Goal: Transaction & Acquisition: Purchase product/service

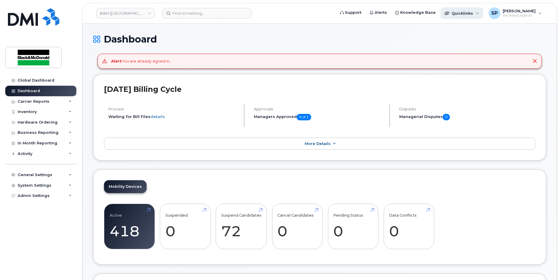
click at [465, 7] on div "Quicklinks" at bounding box center [461, 13] width 43 height 12
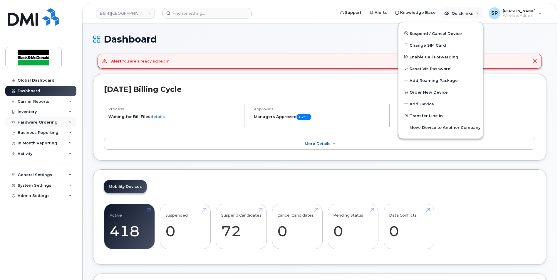
click at [48, 120] on div "Hardware Ordering" at bounding box center [38, 122] width 40 height 5
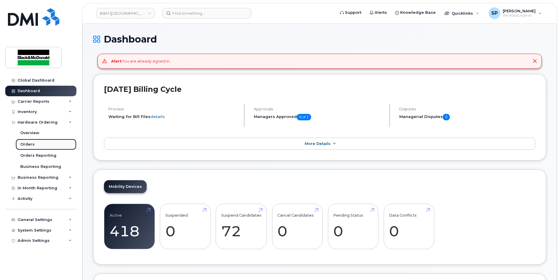
click at [32, 141] on link "Orders" at bounding box center [46, 144] width 61 height 11
click at [28, 143] on div "Orders" at bounding box center [27, 144] width 14 height 5
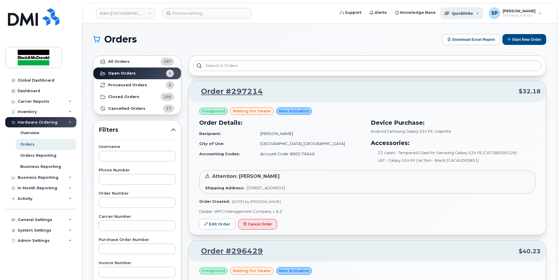
click at [473, 12] on div "Quicklinks" at bounding box center [461, 13] width 43 height 12
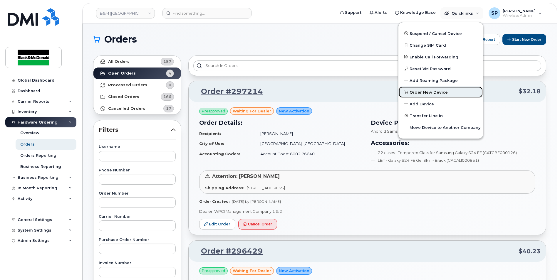
click at [421, 94] on span "Order New Device" at bounding box center [428, 93] width 38 height 6
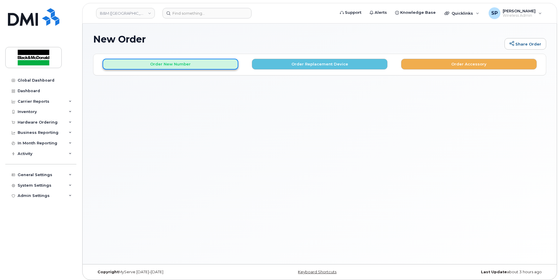
click at [178, 67] on button "Order New Number" at bounding box center [170, 64] width 136 height 11
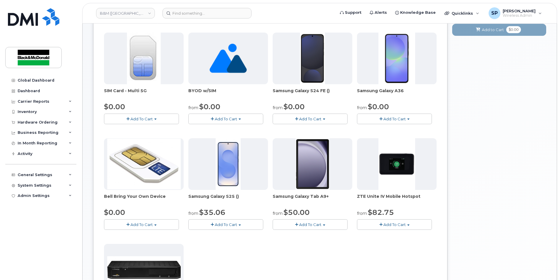
scroll to position [78, 0]
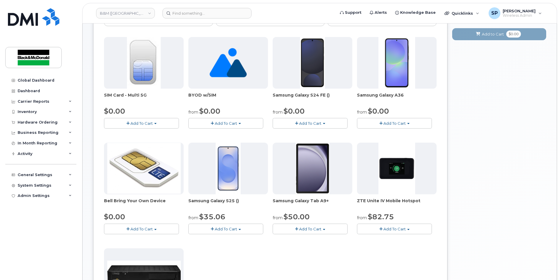
click at [312, 124] on span "Add To Cart" at bounding box center [310, 123] width 22 height 5
click at [313, 136] on link "$0.00 - 3 year term - voice & data plan (128GB)" at bounding box center [325, 134] width 102 height 7
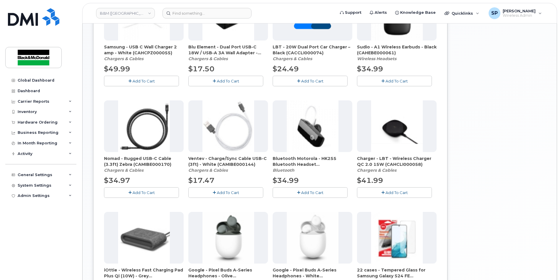
scroll to position [352, 0]
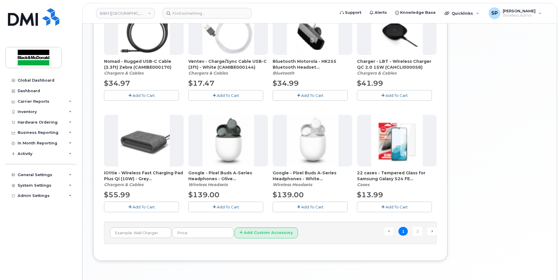
click at [378, 206] on button "Add To Cart" at bounding box center [394, 207] width 75 height 10
click at [410, 228] on ul "← Previous 1 2 Next →" at bounding box center [410, 231] width 53 height 9
click at [417, 231] on link "2" at bounding box center [417, 231] width 9 height 9
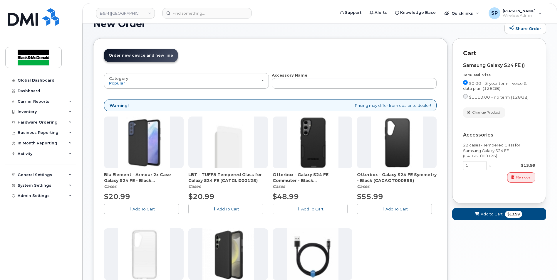
scroll to position [22, 0]
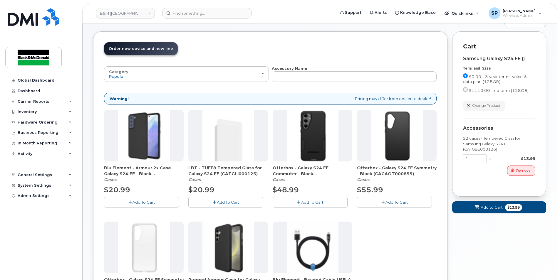
click at [165, 200] on button "Add To Cart" at bounding box center [141, 202] width 75 height 10
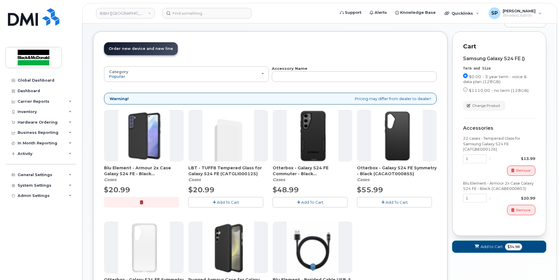
click at [485, 250] on button "Add to Cart $34.98" at bounding box center [499, 247] width 94 height 12
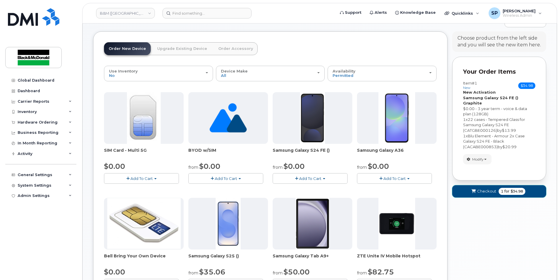
click at [491, 189] on span "Checkout" at bounding box center [486, 192] width 19 height 6
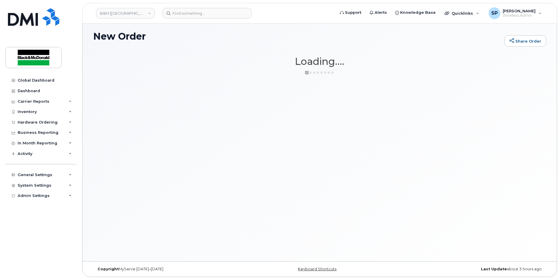
scroll to position [3, 0]
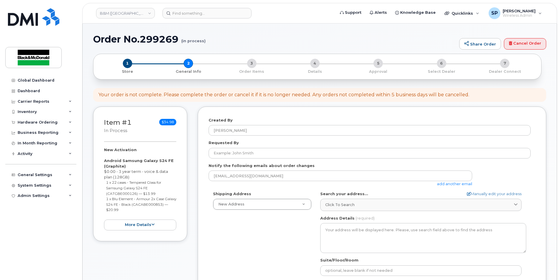
select select
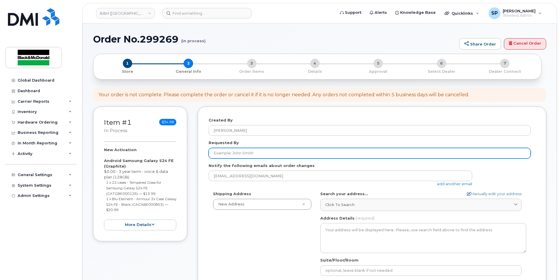
click at [249, 151] on input "Requested By" at bounding box center [369, 153] width 322 height 11
type input "Beth Jonah"
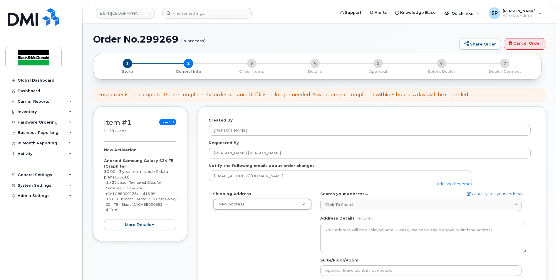
click at [272, 211] on div "Shipping Address New Address New Address 1318 - Black and McDonald 1350 - Black…" at bounding box center [369, 258] width 322 height 135
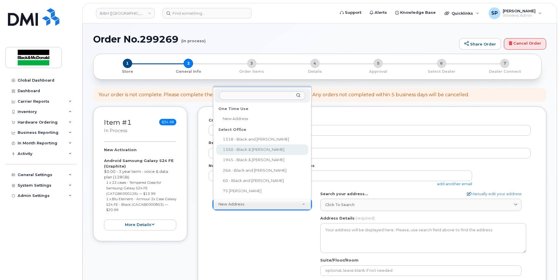
select select
type textarea "[STREET_ADDRESS]"
type input "[PERSON_NAME]"
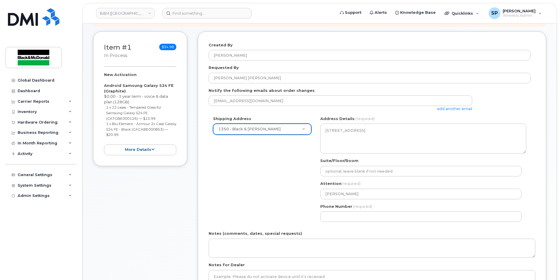
scroll to position [78, 0]
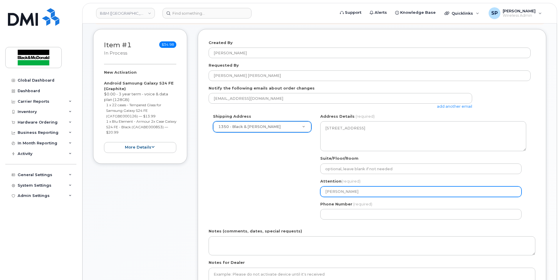
drag, startPoint x: 366, startPoint y: 187, endPoint x: 286, endPoint y: 195, distance: 80.5
click at [286, 195] on div "Shipping Address 1350 - Black & McDonald New Address 1318 - Black and McDonald …" at bounding box center [369, 169] width 322 height 110
select select
type input "B"
select select
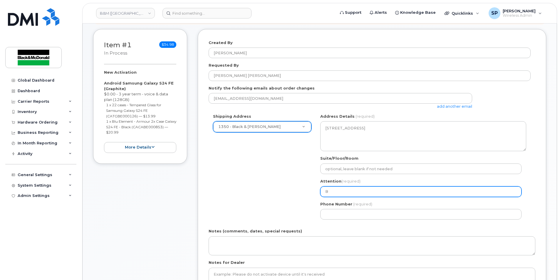
type input "Be"
select select
type input "Bet"
select select
type input "Beth Jonah"
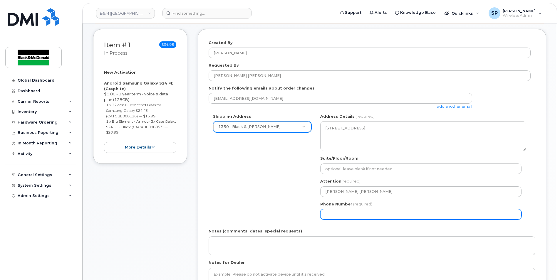
select select
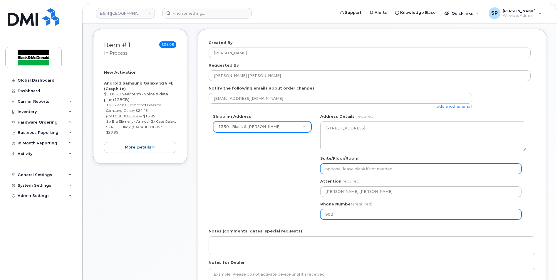
type input "9024683101"
select select
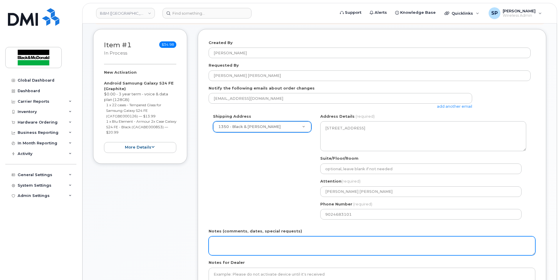
click at [243, 242] on textarea "Notes (comments, dates, special requests)" at bounding box center [371, 245] width 327 height 19
click at [244, 237] on textarea "PO #" at bounding box center [371, 245] width 327 height 19
paste textarea "80536625"
type textarea "PO #80536625"
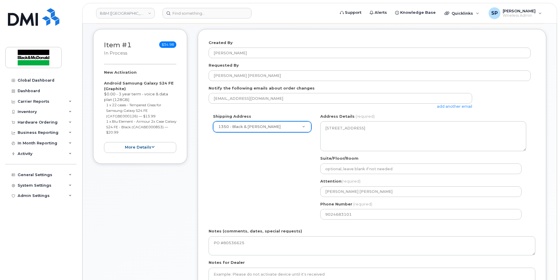
click at [240, 210] on div "Shipping Address 1350 - Black & McDonald New Address 1318 - Black and McDonald …" at bounding box center [369, 169] width 322 height 110
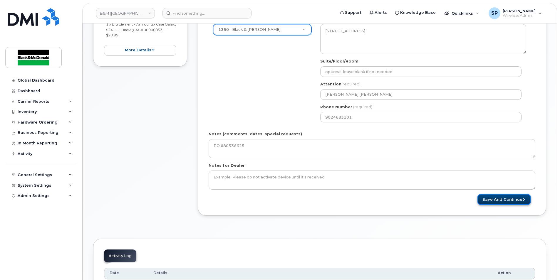
click at [506, 198] on button "Save and Continue" at bounding box center [503, 199] width 53 height 11
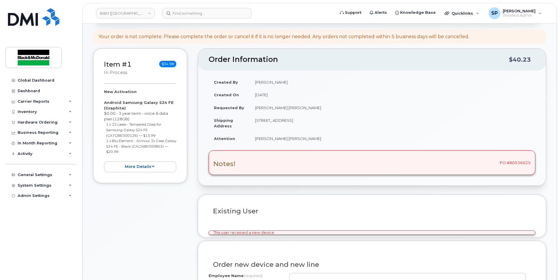
scroll to position [58, 0]
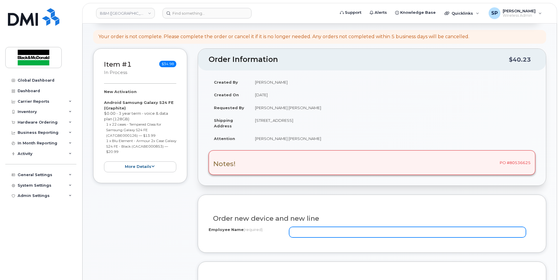
click at [318, 236] on input "Employee Name (required)" at bounding box center [407, 232] width 237 height 11
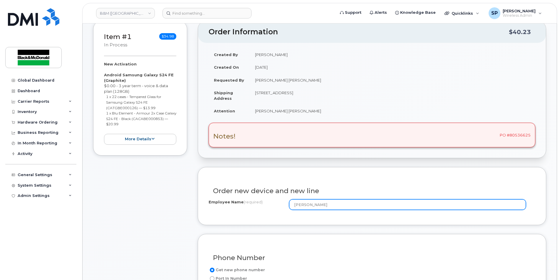
scroll to position [175, 0]
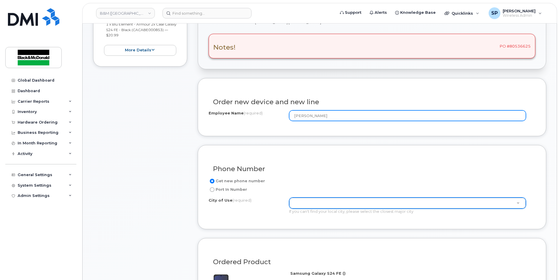
type input "[PERSON_NAME]"
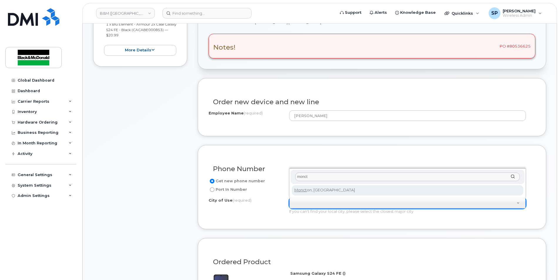
type input "monct"
type input "1817"
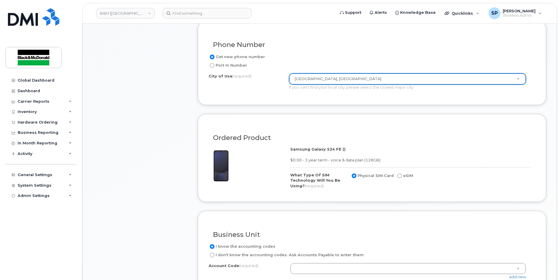
scroll to position [311, 0]
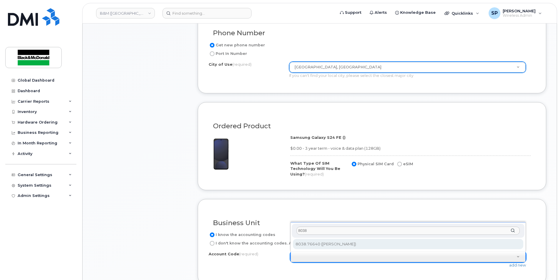
type input "8038"
select select "8038.76640"
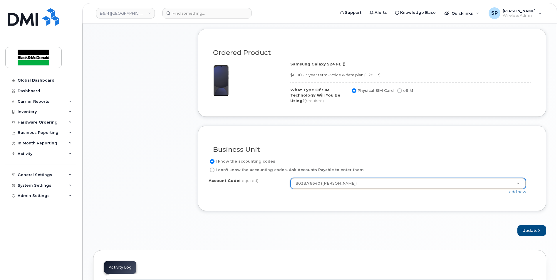
scroll to position [388, 0]
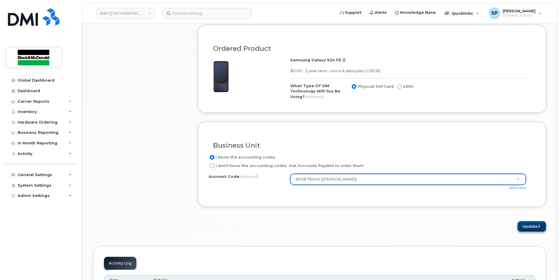
click at [526, 224] on button "Update" at bounding box center [531, 226] width 29 height 11
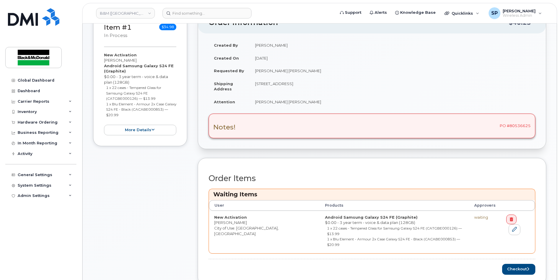
scroll to position [177, 0]
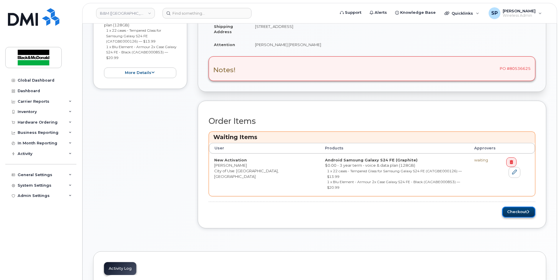
click at [514, 207] on button "Checkout" at bounding box center [518, 212] width 33 height 11
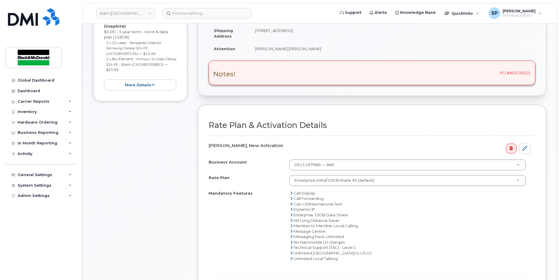
scroll to position [194, 0]
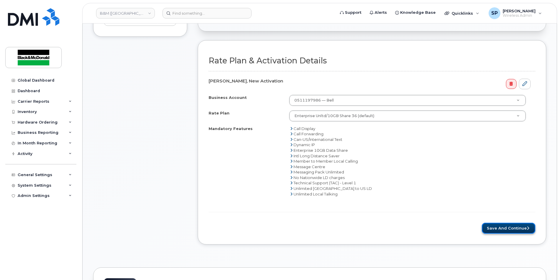
click at [497, 233] on button "Save and Continue" at bounding box center [508, 228] width 53 height 11
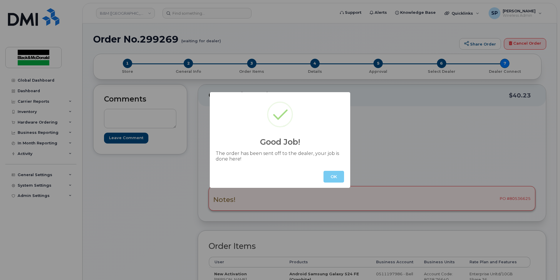
click at [336, 181] on button "OK" at bounding box center [333, 177] width 21 height 12
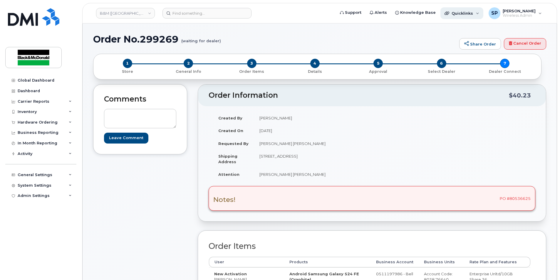
click at [459, 18] on div "Quicklinks" at bounding box center [461, 13] width 43 height 12
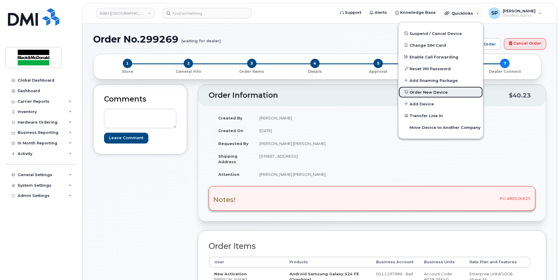
click at [432, 90] on span "Order New Device" at bounding box center [428, 93] width 38 height 6
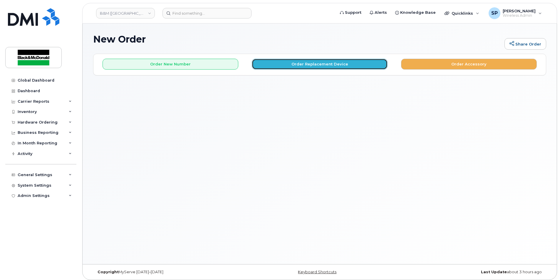
click at [311, 67] on button "Order Replacement Device" at bounding box center [320, 64] width 136 height 11
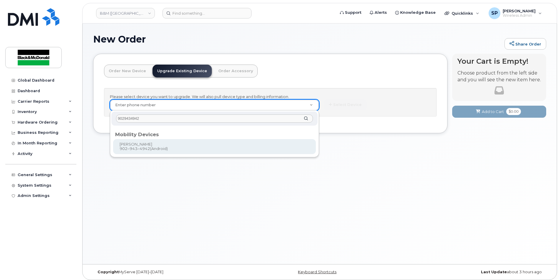
type input "9029434942"
type input "423757"
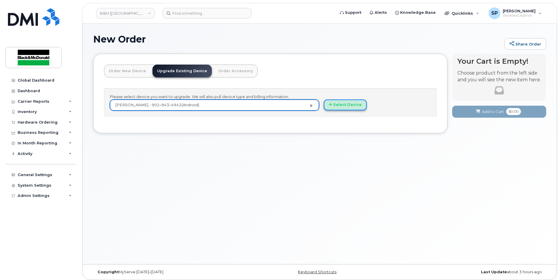
click at [341, 105] on button "Select Device" at bounding box center [345, 105] width 43 height 11
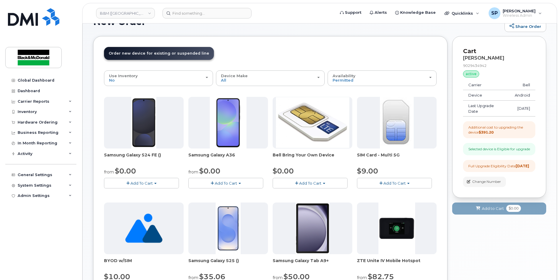
scroll to position [39, 0]
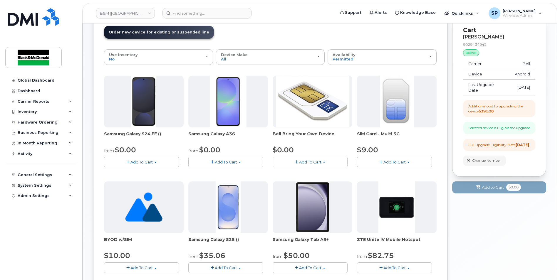
click at [158, 160] on button "Add To Cart" at bounding box center [141, 162] width 75 height 10
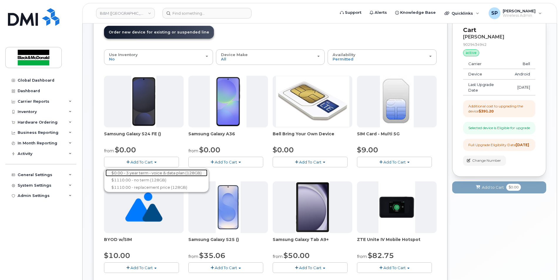
click at [149, 171] on link "$0.00 - 3 year term - voice & data plan (128GB)" at bounding box center [156, 172] width 102 height 7
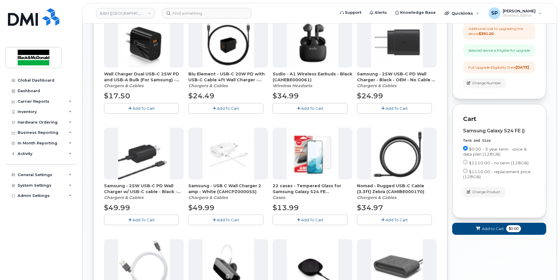
scroll to position [117, 0]
click at [325, 220] on button "Add To Cart" at bounding box center [309, 219] width 75 height 10
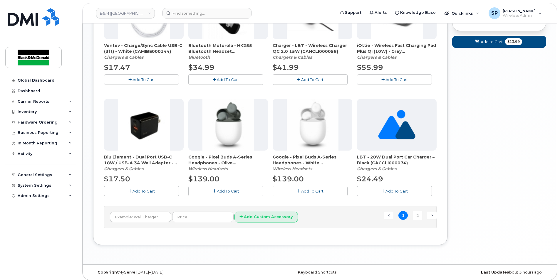
scroll to position [371, 0]
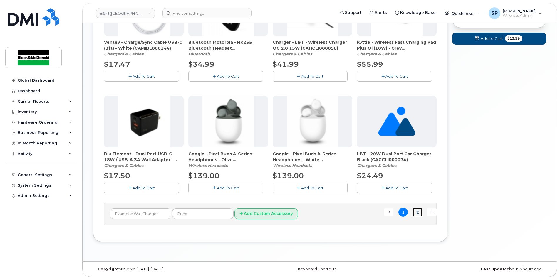
click at [419, 214] on link "2" at bounding box center [417, 212] width 9 height 9
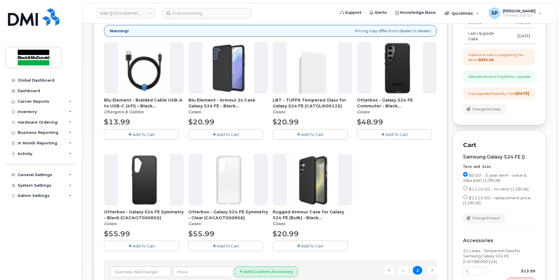
scroll to position [88, 0]
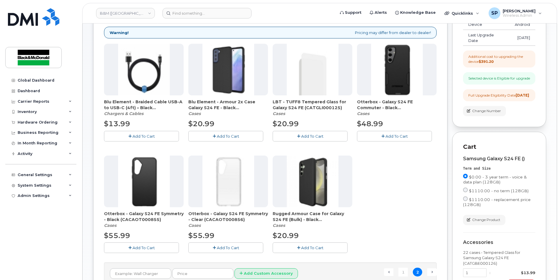
click at [201, 136] on button "Add To Cart" at bounding box center [225, 136] width 75 height 10
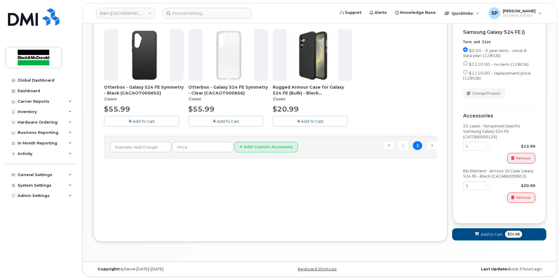
click at [494, 236] on span "Add to Cart" at bounding box center [491, 235] width 22 height 6
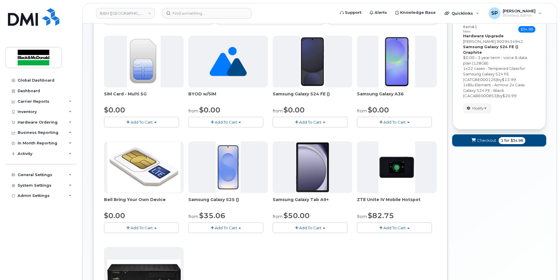
click at [487, 139] on button "Checkout 1 for $34.98" at bounding box center [499, 140] width 94 height 12
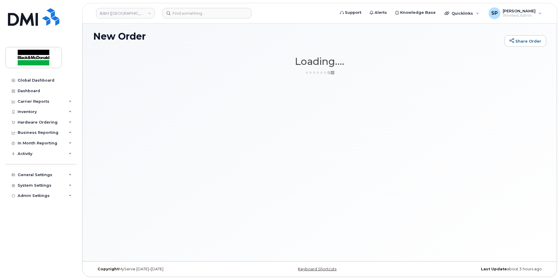
scroll to position [3, 0]
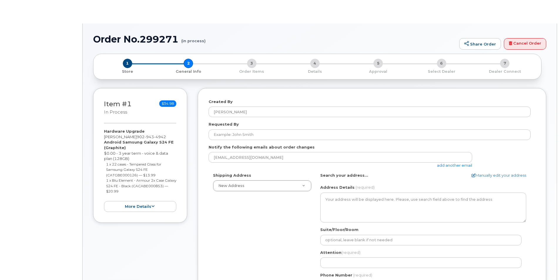
select select
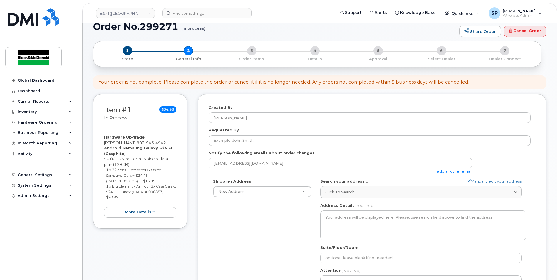
scroll to position [19, 0]
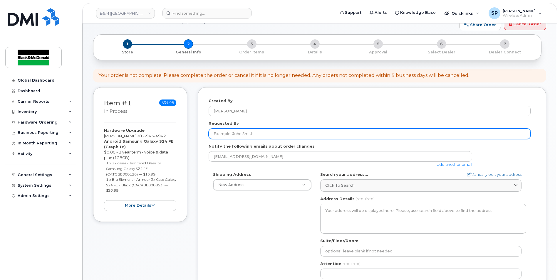
click at [228, 134] on input "Requested By" at bounding box center [369, 134] width 322 height 11
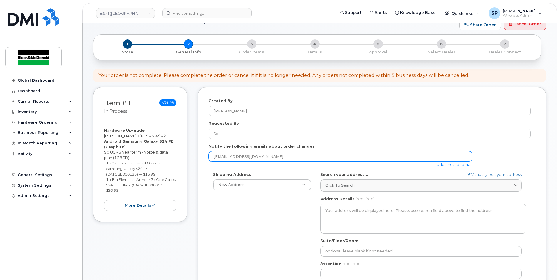
click at [219, 155] on input "spearson@blackandmcdonald.com" at bounding box center [339, 156] width 263 height 11
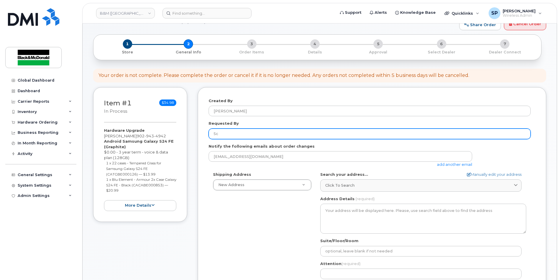
click at [232, 137] on input "Sc" at bounding box center [369, 134] width 322 height 11
type input "Scott Sewart"
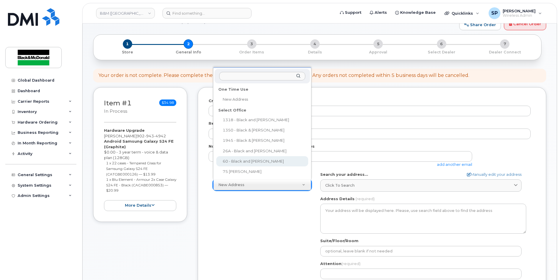
drag, startPoint x: 240, startPoint y: 156, endPoint x: 239, endPoint y: 159, distance: 3.1
select select
type textarea "60 Cutler Avenue Dartmouth Nova Scotia B3B 0J6"
type input "[PERSON_NAME]"
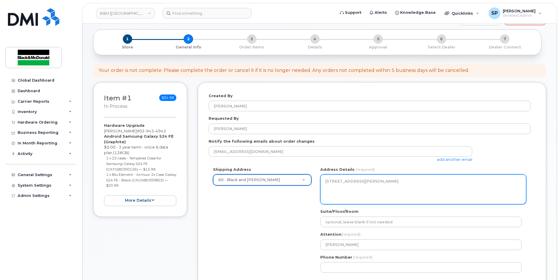
scroll to position [58, 0]
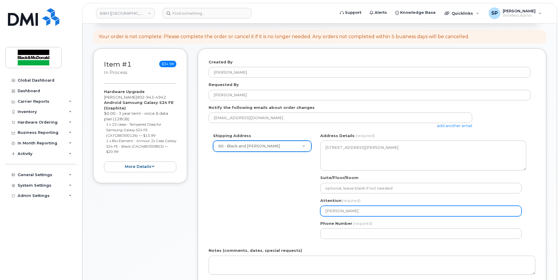
drag, startPoint x: 360, startPoint y: 208, endPoint x: 275, endPoint y: 212, distance: 84.4
click at [275, 212] on div "Shipping Address 60 - Black and McDonald New Address 1318 - Black and McDonald …" at bounding box center [369, 188] width 322 height 110
select select
type input "S"
select select
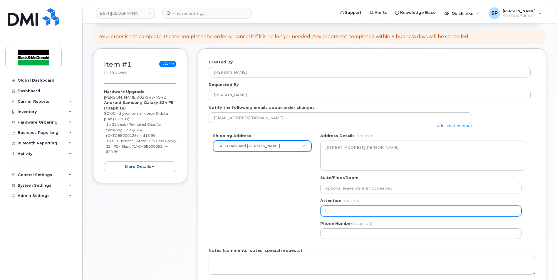
type input "Sp"
select select
type input "Spe"
select select
type input "Spen"
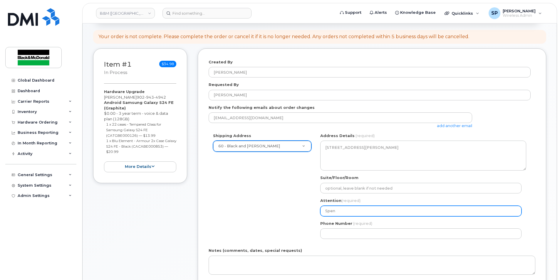
select select
type input "Spenc"
select select
type input "Spence"
select select
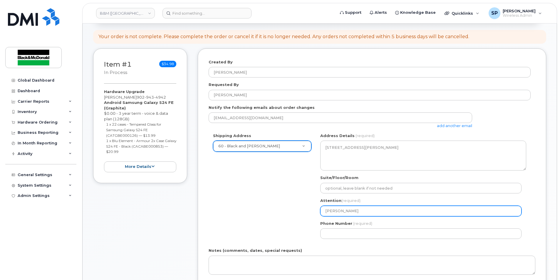
type input "Spencer"
select select
type input "Spencer P"
select select
type input "Spencer Pe"
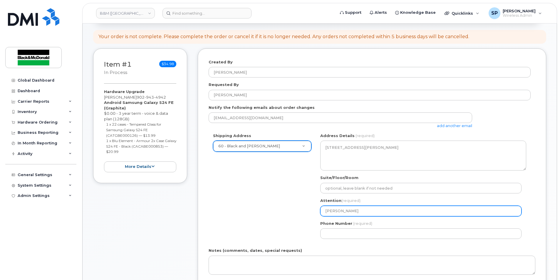
select select
type input "Spencer Pea"
select select
type input "Spencer Pear"
select select
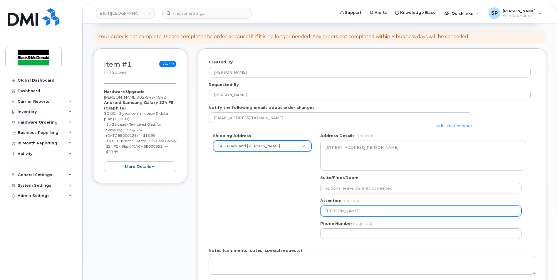
type input "Spencer Pears"
select select
type input "Spencer Pearso"
select select
type input "[PERSON_NAME]"
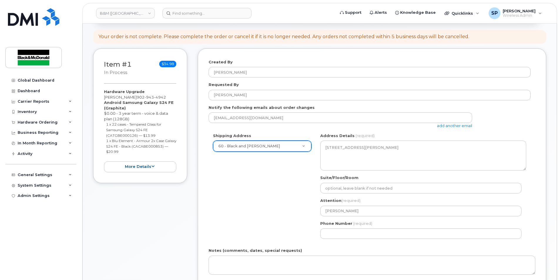
click at [275, 212] on div "Shipping Address 60 - Black and McDonald New Address 1318 - Black and McDonald …" at bounding box center [369, 188] width 322 height 110
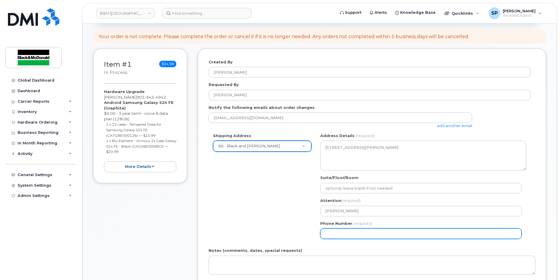
click at [323, 229] on input "Phone Number" at bounding box center [420, 233] width 201 height 11
type input "9024683101"
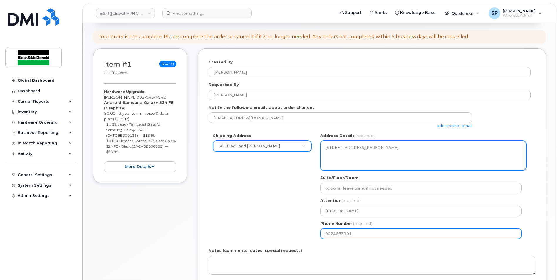
select select
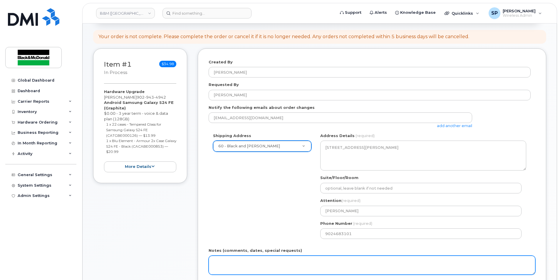
click at [244, 268] on textarea "Notes (comments, dates, special requests)" at bounding box center [371, 265] width 327 height 19
click at [234, 260] on textarea "PO #" at bounding box center [371, 265] width 327 height 19
paste textarea "80536748"
type textarea "PO #80536748"
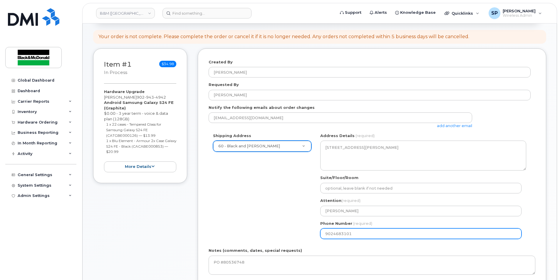
click at [219, 212] on div "Shipping Address 60 - Black and McDonald New Address 1318 - Black and McDonald …" at bounding box center [369, 188] width 322 height 110
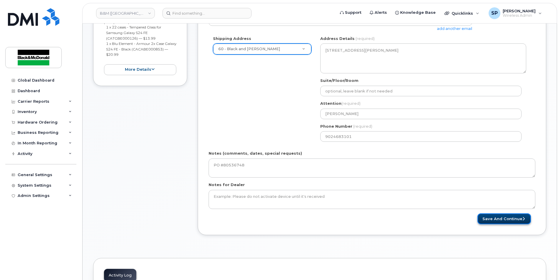
click at [513, 220] on button "Save and Continue" at bounding box center [503, 218] width 53 height 11
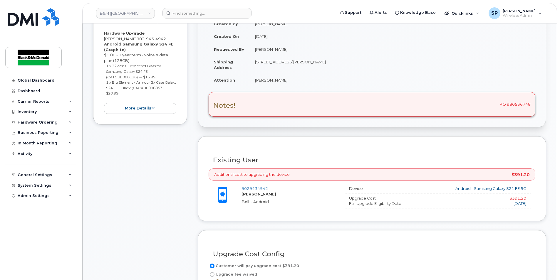
scroll to position [213, 0]
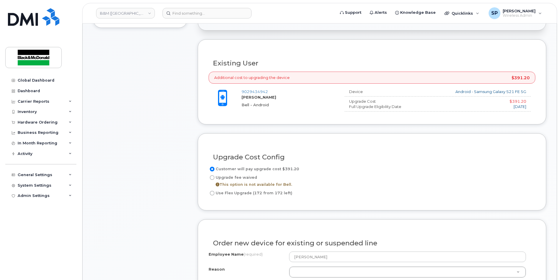
click at [211, 193] on input "Use Flex Upgrade (172 from 172 left)" at bounding box center [212, 193] width 5 height 5
radio input "true"
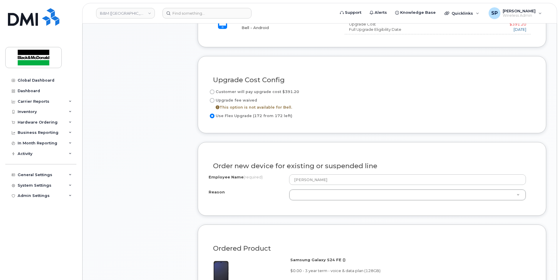
scroll to position [291, 0]
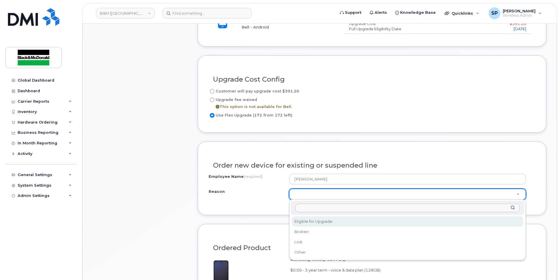
select select "eligible_for_upgrade"
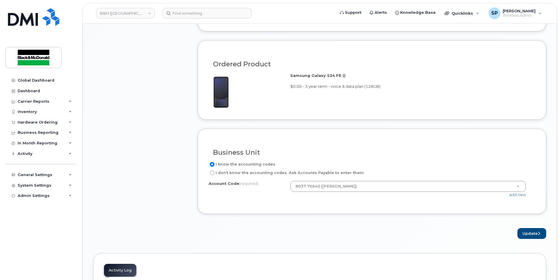
scroll to position [485, 0]
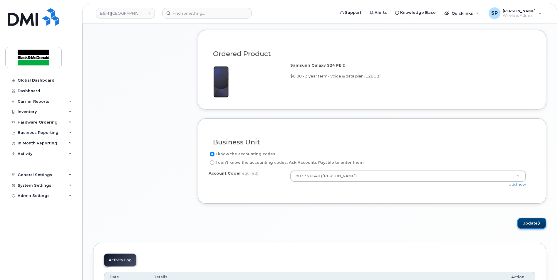
click at [541, 221] on button "Update" at bounding box center [531, 223] width 29 height 11
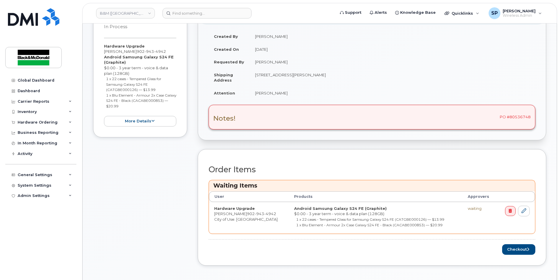
scroll to position [175, 0]
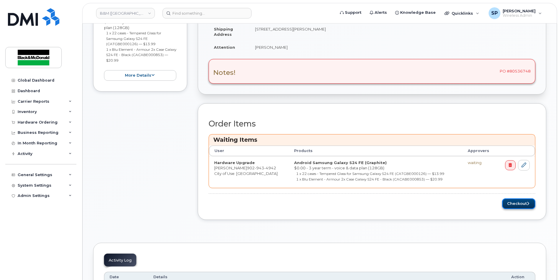
click at [525, 201] on button "Checkout" at bounding box center [518, 203] width 33 height 11
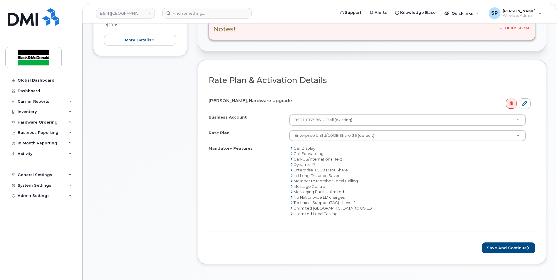
scroll to position [175, 0]
click at [527, 243] on button "Save and Continue" at bounding box center [508, 247] width 53 height 11
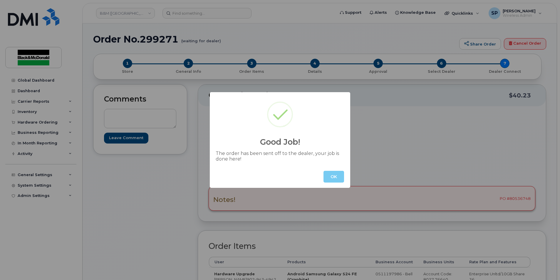
click at [335, 180] on button "OK" at bounding box center [333, 177] width 21 height 12
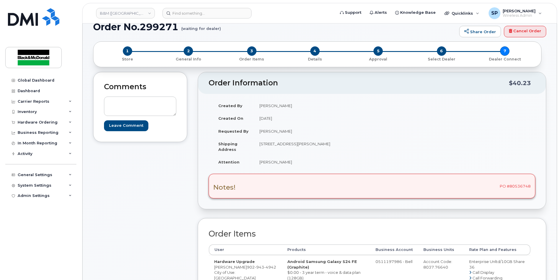
scroll to position [19, 0]
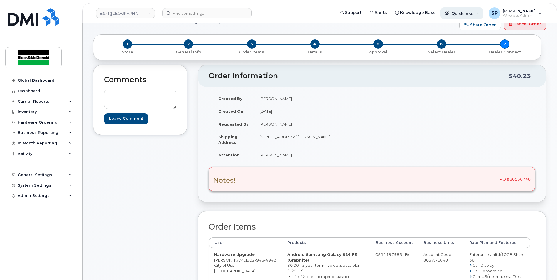
click at [460, 15] on span "Quicklinks" at bounding box center [461, 13] width 21 height 5
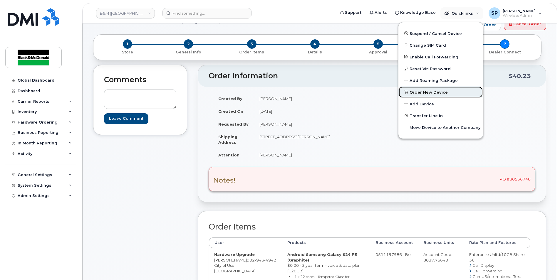
click at [432, 94] on span "Order New Device" at bounding box center [428, 93] width 38 height 6
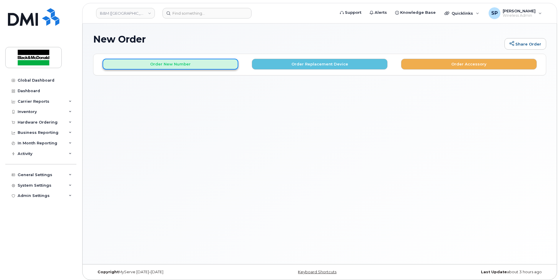
click at [174, 68] on button "Order New Number" at bounding box center [170, 64] width 136 height 11
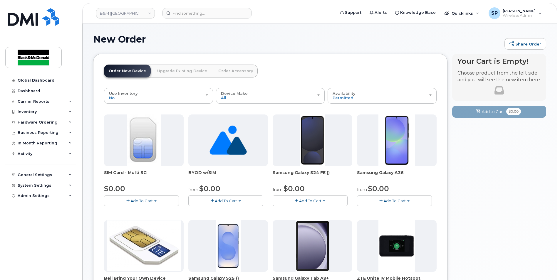
click at [312, 201] on span "Add To Cart" at bounding box center [310, 200] width 22 height 5
drag, startPoint x: 306, startPoint y: 207, endPoint x: 305, endPoint y: 210, distance: 3.4
click at [305, 210] on ul "$0.00 - 3 year term - voice & data plan (128GB) $1110.00 - no term (128GB)" at bounding box center [324, 215] width 105 height 17
click at [305, 210] on div "SIM Card - Multi 5G $0.00 Add To Cart $0.00 - New Activation BYOD w/SIM from $0…" at bounding box center [270, 271] width 332 height 312
click at [306, 203] on span "Add To Cart" at bounding box center [310, 200] width 22 height 5
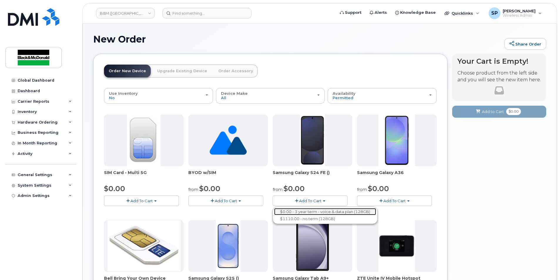
click at [305, 212] on link "$0.00 - 3 year term - voice & data plan (128GB)" at bounding box center [325, 211] width 102 height 7
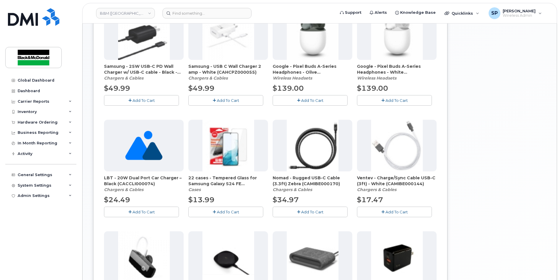
click at [242, 213] on button "Add To Cart" at bounding box center [225, 212] width 75 height 10
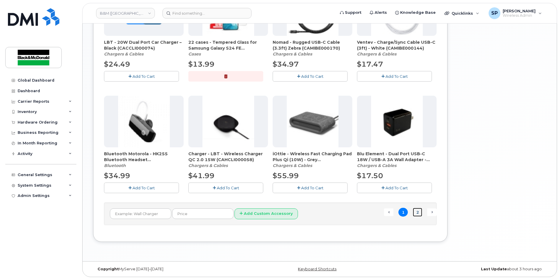
click at [415, 212] on link "2" at bounding box center [417, 212] width 9 height 9
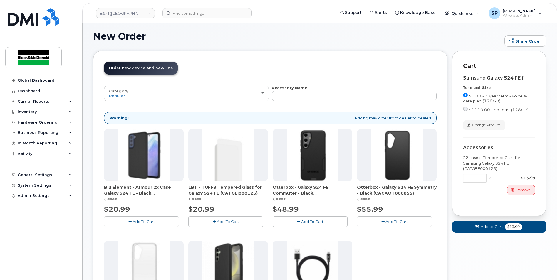
click at [168, 221] on button "Add To Cart" at bounding box center [141, 221] width 75 height 10
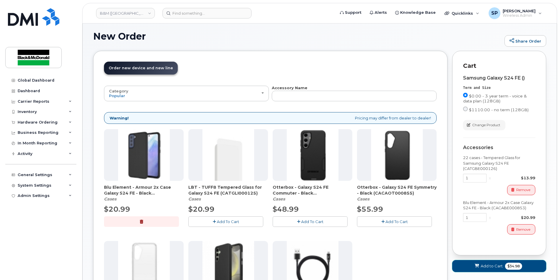
click at [491, 265] on span "Add to Cart" at bounding box center [491, 266] width 22 height 6
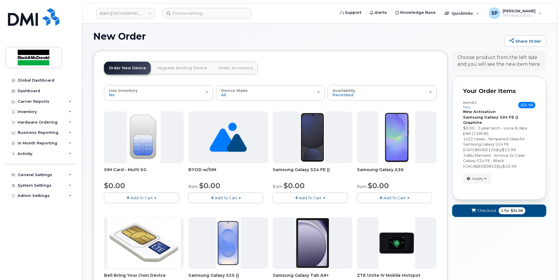
click at [506, 208] on span "for" at bounding box center [506, 210] width 7 height 5
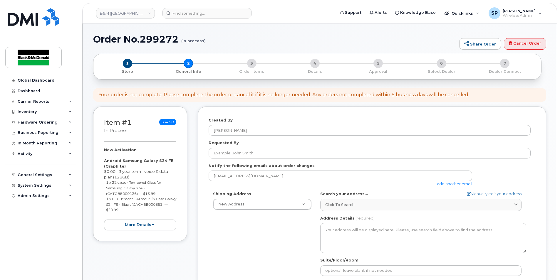
select select
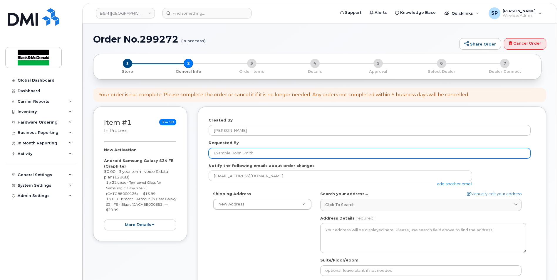
click at [240, 149] on input "Requested By" at bounding box center [369, 153] width 322 height 11
type input "[PERSON_NAME] [PERSON_NAME]"
type input "9024683101"
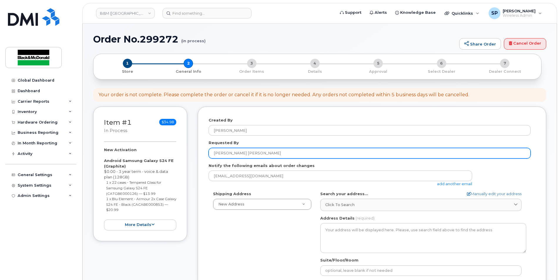
type textarea "PO #80536625"
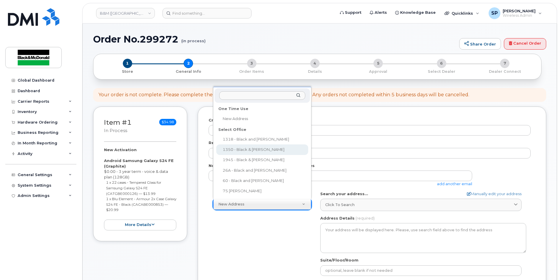
select select
type textarea "[STREET_ADDRESS]"
type input "[PERSON_NAME]"
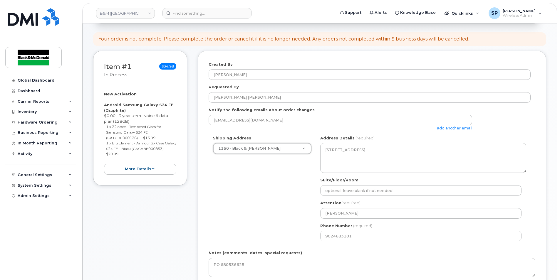
scroll to position [58, 0]
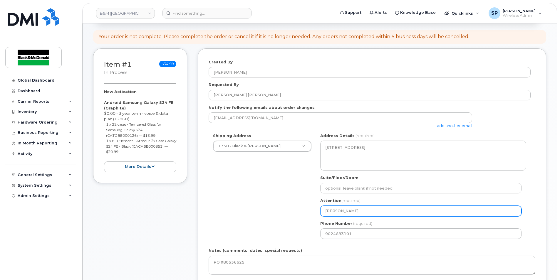
drag, startPoint x: 361, startPoint y: 206, endPoint x: 264, endPoint y: 213, distance: 97.1
click at [264, 213] on div "Shipping Address 1350 - Black & [PERSON_NAME] New Address 1318 - Black and [PER…" at bounding box center [369, 188] width 322 height 110
select select
type input "B"
select select
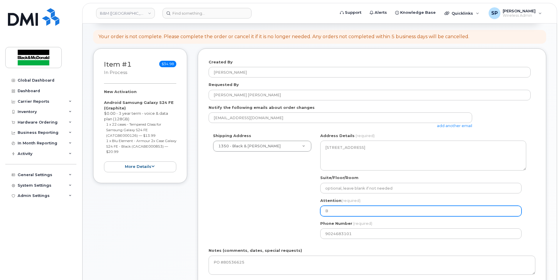
type input "Be"
select select
type input "Bet"
select select
type input "[PERSON_NAME]"
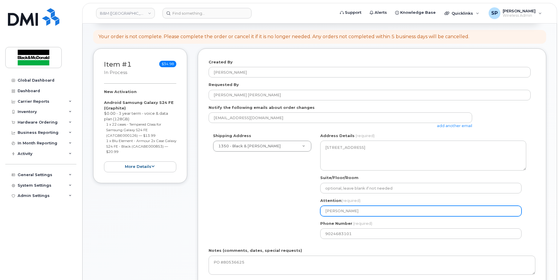
select select
type input "[PERSON_NAME]"
select select
type input "[PERSON_NAME] [PERSON_NAME]"
select select
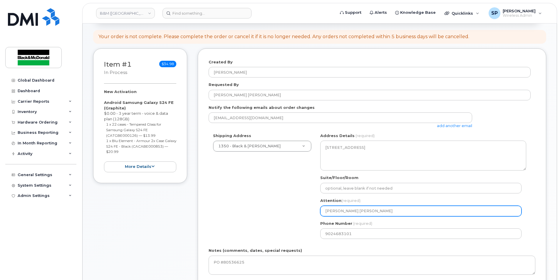
type input "[PERSON_NAME] [PERSON_NAME]"
select select
type input "[PERSON_NAME]"
select select
type input "[PERSON_NAME] [PERSON_NAME]"
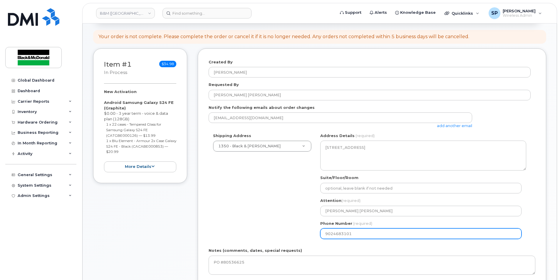
select select
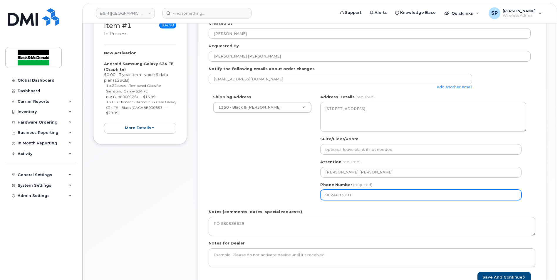
scroll to position [97, 0]
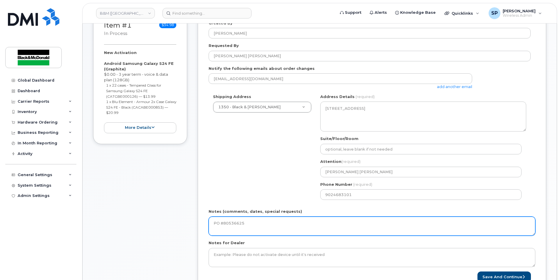
drag, startPoint x: 253, startPoint y: 230, endPoint x: 250, endPoint y: 228, distance: 3.2
click at [252, 230] on textarea "PO #80536625" at bounding box center [371, 226] width 327 height 19
drag, startPoint x: 251, startPoint y: 224, endPoint x: 223, endPoint y: 223, distance: 27.9
click at [223, 223] on textarea "PO #80536625" at bounding box center [371, 226] width 327 height 19
paste textarea "595"
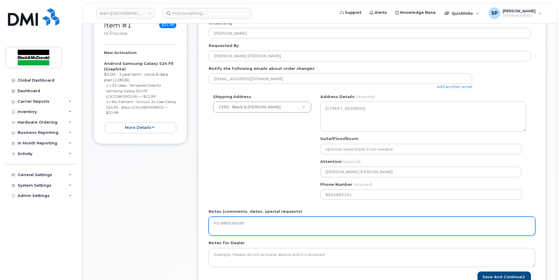
type textarea "PO #80536595"
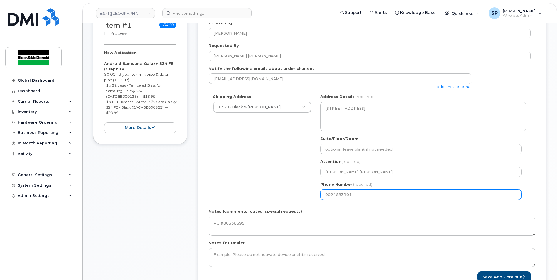
click at [203, 174] on div "Created By [PERSON_NAME] Requested By [PERSON_NAME] [PERSON_NAME] Notify the fo…" at bounding box center [372, 151] width 348 height 284
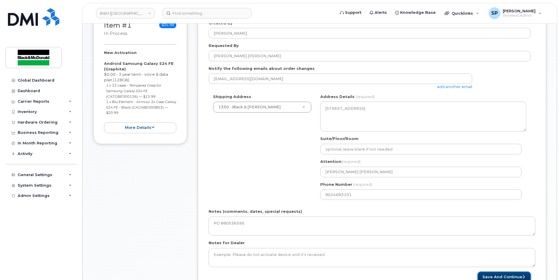
click at [481, 277] on button "Save and Continue" at bounding box center [503, 277] width 53 height 11
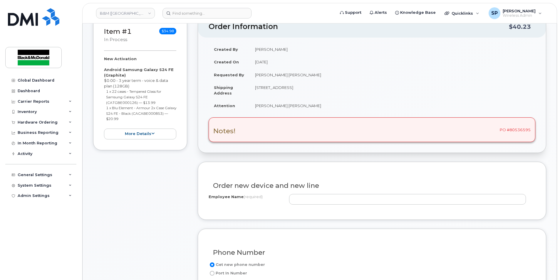
scroll to position [117, 0]
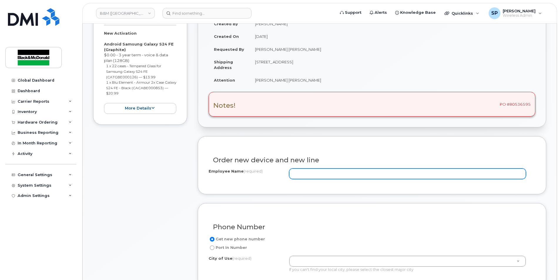
click at [325, 171] on input "Employee Name (required)" at bounding box center [407, 174] width 237 height 11
click at [299, 176] on input "Employee Name (required)" at bounding box center [407, 174] width 237 height 11
paste input "[PERSON_NAME]"
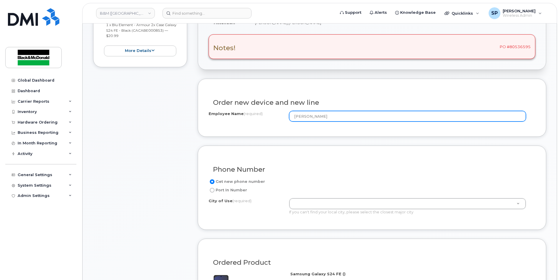
scroll to position [175, 0]
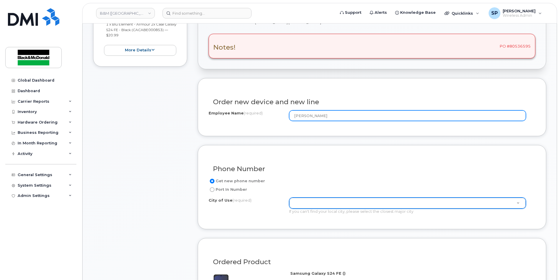
type input "[PERSON_NAME]"
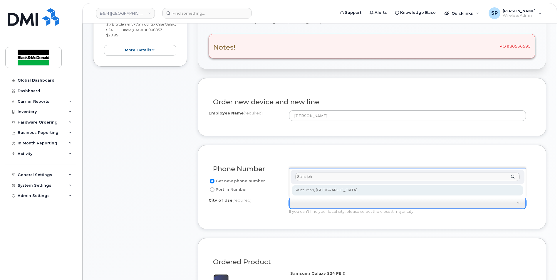
type input "Saint joh"
type input "2008"
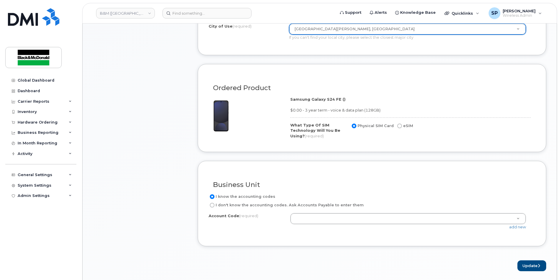
scroll to position [349, 0]
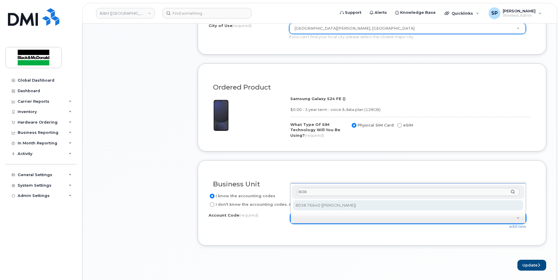
type input "8038"
select select "8038.76640"
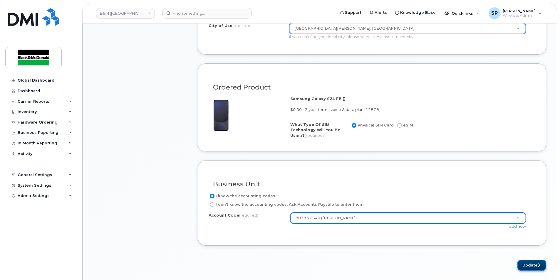
click at [538, 267] on icon "submit" at bounding box center [538, 265] width 2 height 4
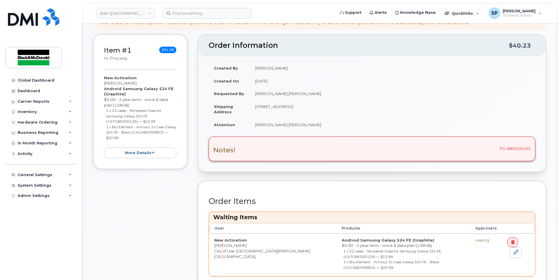
scroll to position [194, 0]
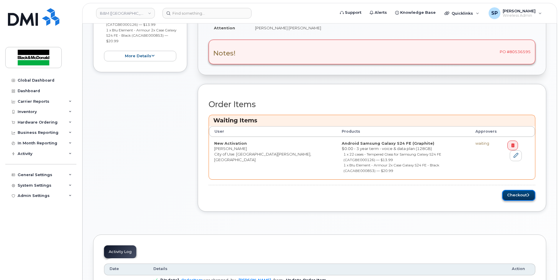
click at [508, 190] on button "Checkout" at bounding box center [518, 195] width 33 height 11
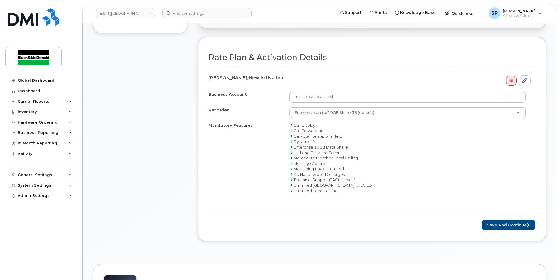
scroll to position [252, 0]
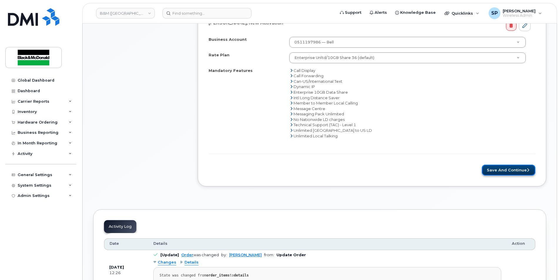
click at [503, 175] on button "Save and Continue" at bounding box center [508, 170] width 53 height 11
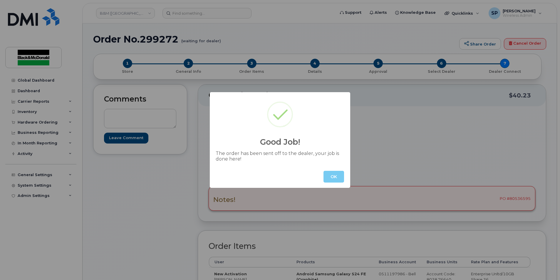
click at [332, 181] on button "OK" at bounding box center [333, 177] width 21 height 12
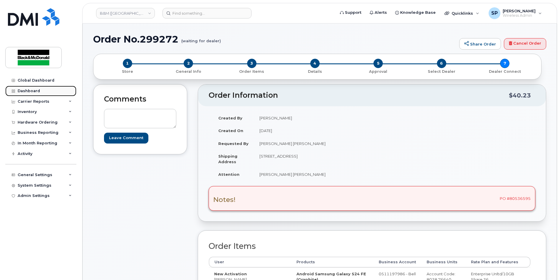
click at [35, 92] on div "Dashboard" at bounding box center [29, 91] width 22 height 5
